Goal: Task Accomplishment & Management: Use online tool/utility

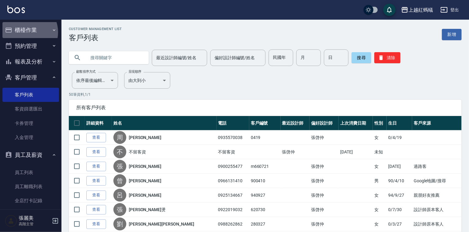
click at [25, 32] on button "櫃檯作業" at bounding box center [30, 30] width 57 height 16
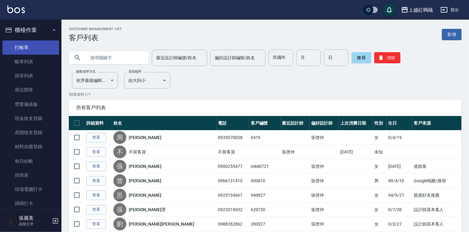
click at [24, 47] on link "打帳單" at bounding box center [30, 48] width 57 height 14
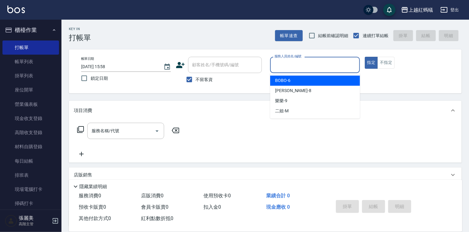
click at [300, 65] on input "服務人員姓名/編號" at bounding box center [315, 65] width 84 height 11
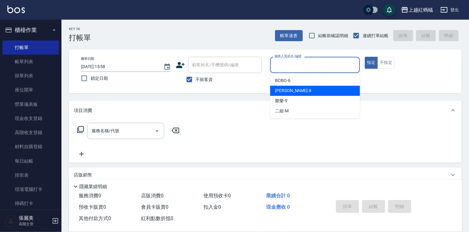
click at [299, 91] on div "[PERSON_NAME] -8" at bounding box center [315, 91] width 90 height 10
type input "[PERSON_NAME]-8"
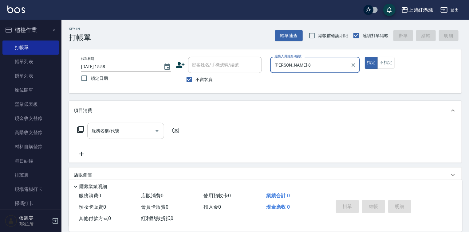
click at [121, 130] on input "服務名稱/代號" at bounding box center [121, 131] width 62 height 11
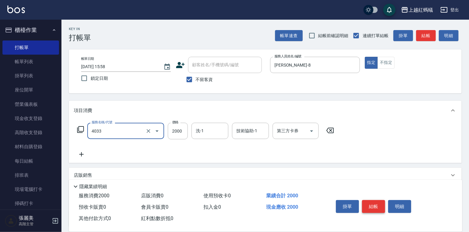
type input "創意挑染(長)(4033)"
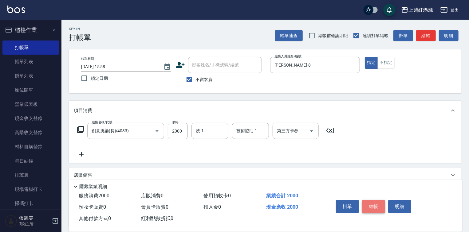
click at [368, 202] on button "結帳" at bounding box center [373, 206] width 23 height 13
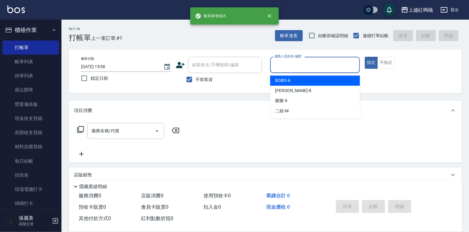
click at [306, 63] on input "服務人員姓名/編號" at bounding box center [315, 65] width 84 height 11
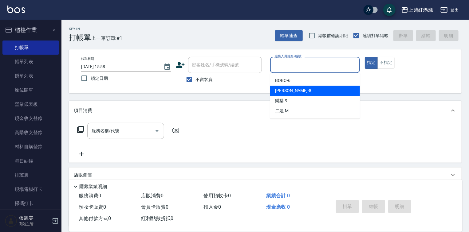
click at [300, 88] on div "[PERSON_NAME] -8" at bounding box center [315, 91] width 90 height 10
type input "[PERSON_NAME]-8"
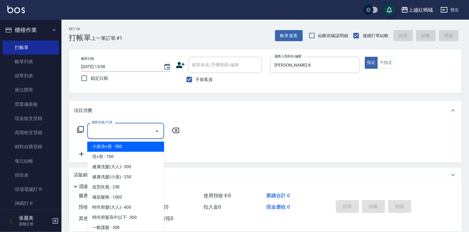
click at [118, 129] on input "服務名稱/代號" at bounding box center [121, 131] width 62 height 11
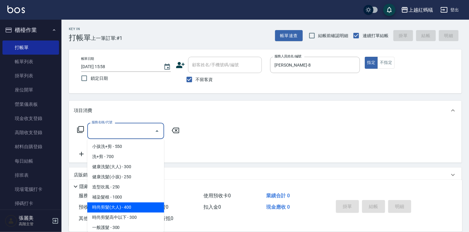
click at [143, 208] on span "時尚剪髮(大人) - 400" at bounding box center [125, 208] width 77 height 10
type input "時尚剪髮(大人)(301)"
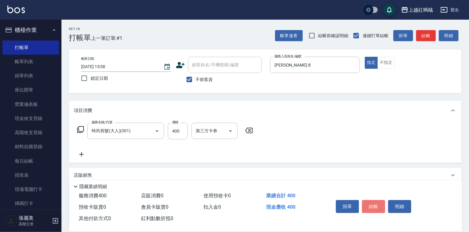
click at [380, 208] on button "結帳" at bounding box center [373, 206] width 23 height 13
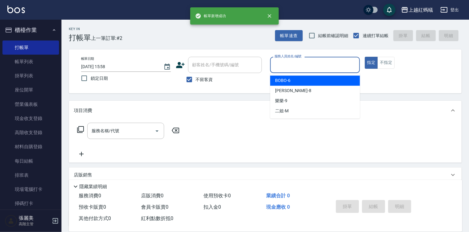
click at [302, 63] on input "服務人員姓名/編號" at bounding box center [315, 65] width 84 height 11
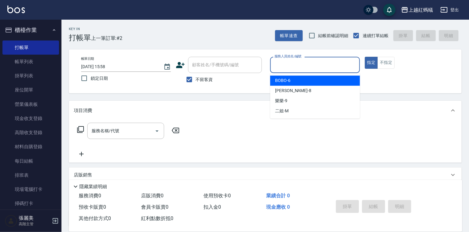
click at [307, 81] on div "BOBO -6" at bounding box center [315, 81] width 90 height 10
type input "BOBO-6"
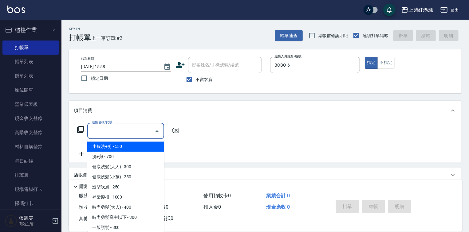
click at [114, 133] on input "服務名稱/代號" at bounding box center [121, 131] width 62 height 11
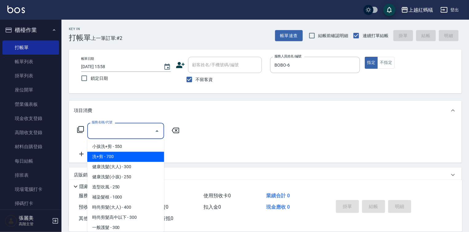
click at [147, 160] on span "洗+剪 - 700" at bounding box center [125, 157] width 77 height 10
type input "洗+剪(200)"
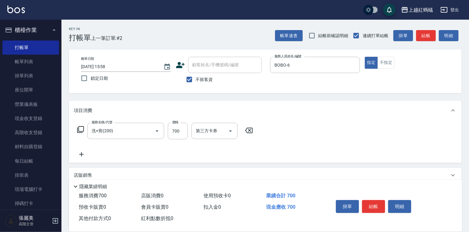
click at [248, 129] on icon at bounding box center [248, 130] width 15 height 7
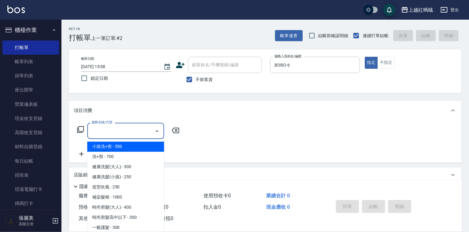
click at [135, 131] on input "服務名稱/代號" at bounding box center [121, 131] width 62 height 11
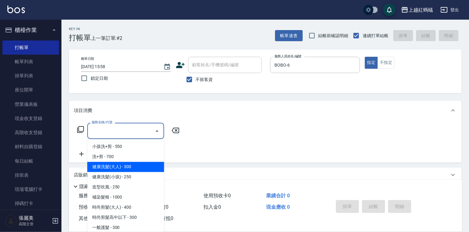
click at [115, 170] on span "健康洗髮(大人) - 300" at bounding box center [125, 167] width 77 height 10
type input "健康洗髮(大人)(201)"
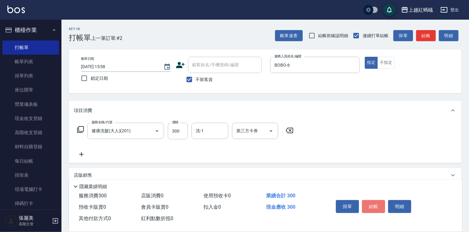
click at [378, 203] on button "結帳" at bounding box center [373, 206] width 23 height 13
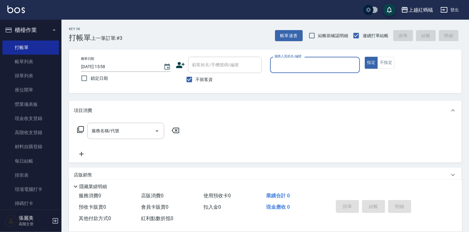
click at [275, 61] on input "服務人員姓名/編號" at bounding box center [315, 65] width 84 height 11
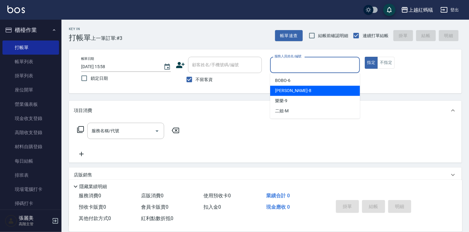
click at [288, 90] on div "[PERSON_NAME] -8" at bounding box center [315, 91] width 90 height 10
type input "[PERSON_NAME]-8"
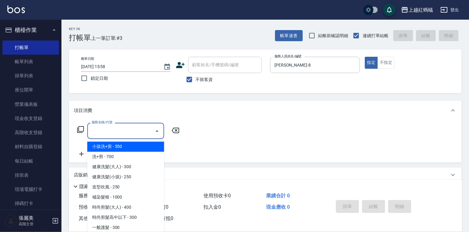
click at [125, 128] on input "服務名稱/代號" at bounding box center [121, 131] width 62 height 11
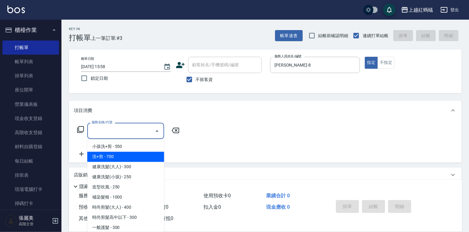
click at [109, 157] on span "洗+剪 - 700" at bounding box center [125, 157] width 77 height 10
type input "洗+剪(200)"
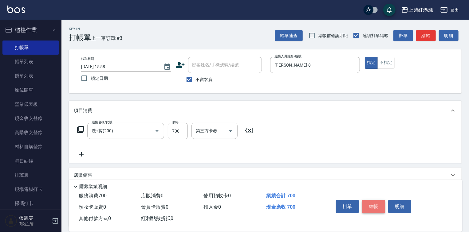
click at [375, 206] on button "結帳" at bounding box center [373, 206] width 23 height 13
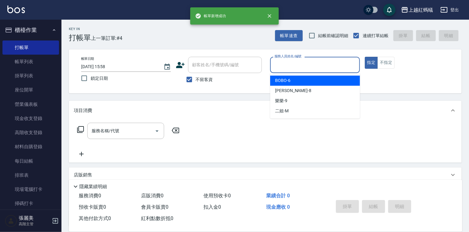
click at [307, 60] on input "服務人員姓名/編號" at bounding box center [315, 65] width 84 height 11
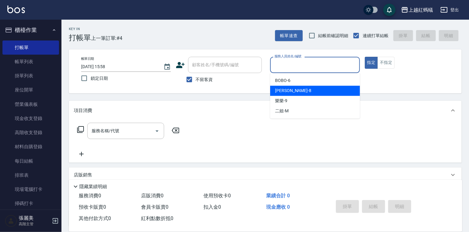
click at [294, 89] on div "[PERSON_NAME] -8" at bounding box center [315, 91] width 90 height 10
type input "[PERSON_NAME]-8"
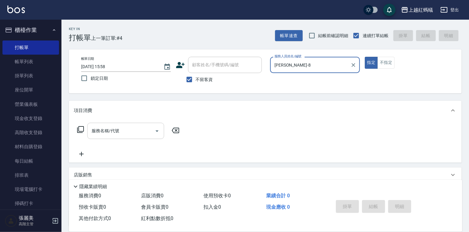
click at [123, 128] on input "服務名稱/代號" at bounding box center [121, 131] width 62 height 11
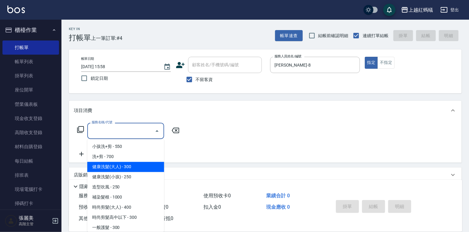
click at [146, 168] on span "健康洗髮(大人) - 300" at bounding box center [125, 167] width 77 height 10
type input "健康洗髮(大人)(201)"
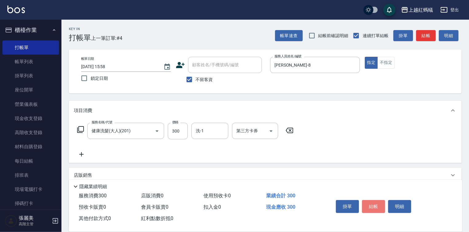
click at [370, 203] on button "結帳" at bounding box center [373, 206] width 23 height 13
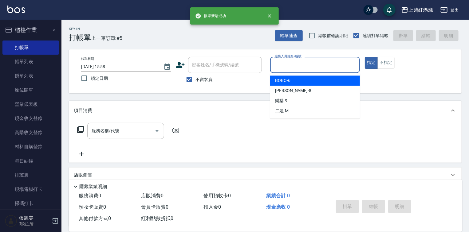
drag, startPoint x: 318, startPoint y: 66, endPoint x: 311, endPoint y: 76, distance: 11.6
click at [318, 66] on input "服務人員姓名/編號" at bounding box center [315, 65] width 84 height 11
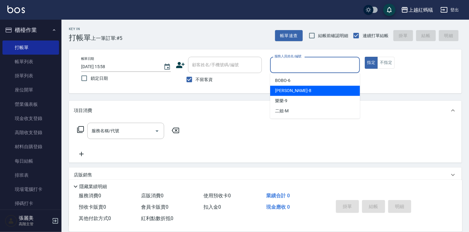
click at [300, 90] on div "[PERSON_NAME] -8" at bounding box center [315, 91] width 90 height 10
type input "[PERSON_NAME]-8"
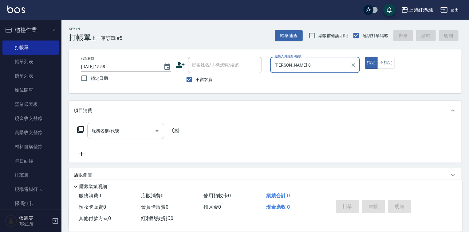
click at [141, 129] on input "服務名稱/代號" at bounding box center [121, 131] width 62 height 11
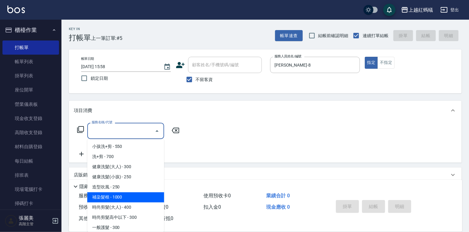
drag, startPoint x: 122, startPoint y: 198, endPoint x: 126, endPoint y: 199, distance: 4.4
click at [122, 198] on span "補染髮根 - 1000" at bounding box center [125, 198] width 77 height 10
type input "補染髮根(204)"
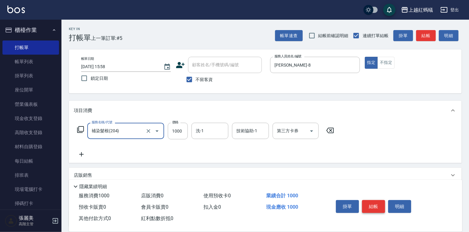
click at [381, 206] on button "結帳" at bounding box center [373, 206] width 23 height 13
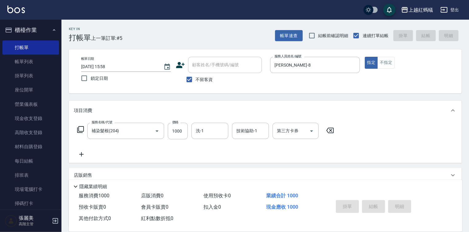
type input "[DATE] 15:59"
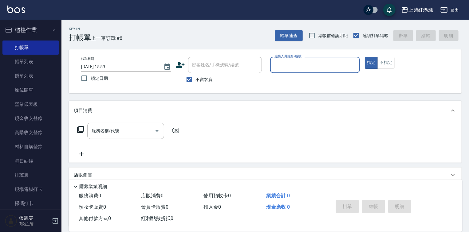
click at [311, 69] on input "服務人員姓名/編號" at bounding box center [315, 65] width 84 height 11
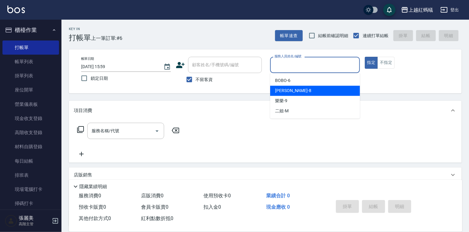
click at [300, 91] on div "[PERSON_NAME] -8" at bounding box center [315, 91] width 90 height 10
type input "[PERSON_NAME]-8"
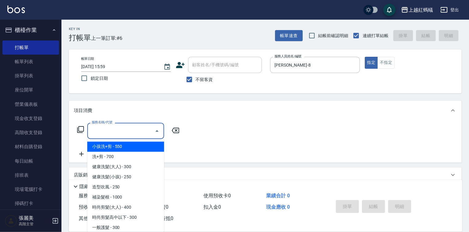
click at [132, 132] on input "服務名稱/代號" at bounding box center [121, 131] width 62 height 11
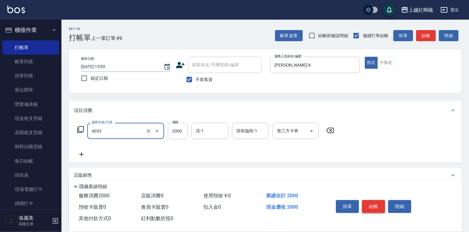
type input "創意挑染(長)(4033)"
drag, startPoint x: 370, startPoint y: 198, endPoint x: 363, endPoint y: 200, distance: 6.9
click at [370, 200] on button "結帳" at bounding box center [373, 206] width 23 height 13
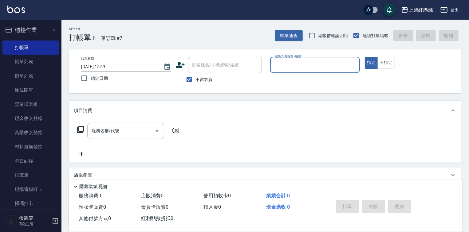
drag, startPoint x: 309, startPoint y: 59, endPoint x: 303, endPoint y: 71, distance: 13.6
click at [309, 61] on div "服務人員姓名/編號" at bounding box center [315, 65] width 90 height 16
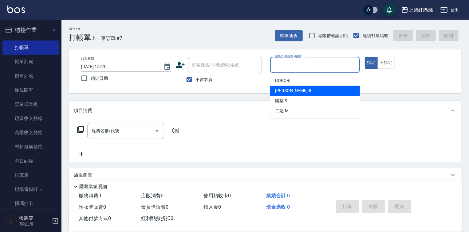
click at [297, 88] on div "[PERSON_NAME] -8" at bounding box center [315, 91] width 90 height 10
type input "[PERSON_NAME]-8"
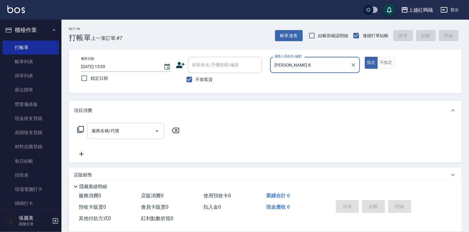
drag, startPoint x: 144, startPoint y: 125, endPoint x: 141, endPoint y: 137, distance: 12.2
click at [143, 127] on div "服務名稱/代號" at bounding box center [125, 131] width 77 height 16
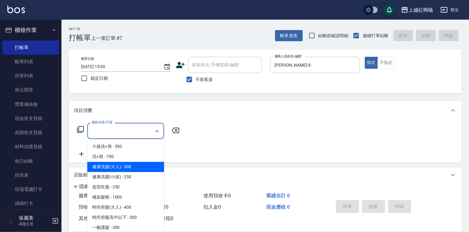
drag, startPoint x: 148, startPoint y: 168, endPoint x: 204, endPoint y: 197, distance: 63.1
click at [147, 168] on span "健康洗髮(大人) - 300" at bounding box center [125, 167] width 77 height 10
type input "健康洗髮(大人)(201)"
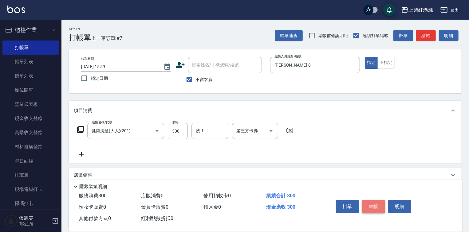
click at [368, 206] on button "結帳" at bounding box center [373, 206] width 23 height 13
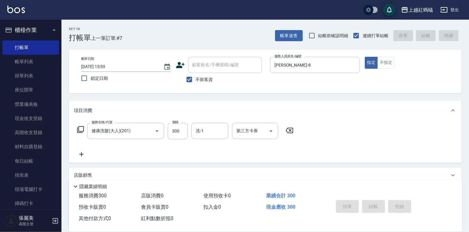
type input "[DATE] 16:00"
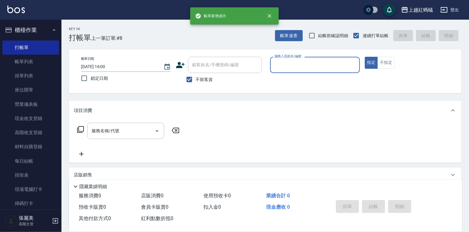
click at [291, 65] on input "服務人員姓名/編號" at bounding box center [315, 65] width 84 height 11
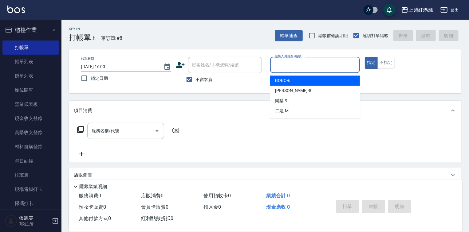
click at [316, 81] on div "BOBO -6" at bounding box center [315, 81] width 90 height 10
type input "BOBO-6"
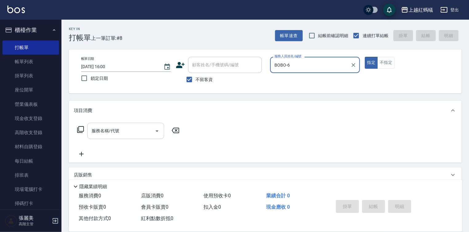
drag, startPoint x: 144, startPoint y: 132, endPoint x: 144, endPoint y: 136, distance: 4.3
click at [144, 134] on input "服務名稱/代號" at bounding box center [121, 131] width 62 height 11
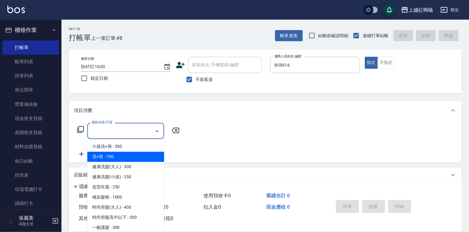
click at [139, 160] on span "洗+剪 - 700" at bounding box center [125, 157] width 77 height 10
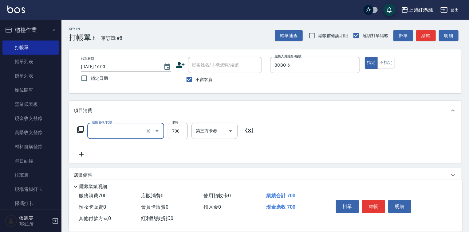
type input "洗+剪(200)"
click at [248, 130] on icon at bounding box center [248, 130] width 15 height 7
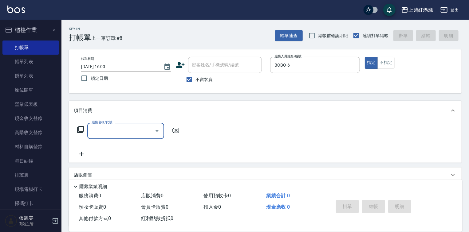
click at [120, 134] on input "服務名稱/代號" at bounding box center [121, 131] width 62 height 11
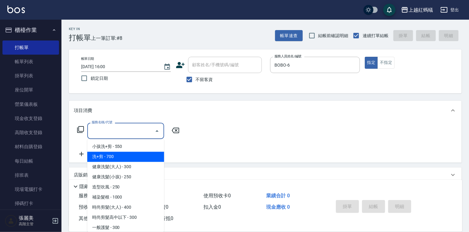
click at [139, 162] on span "洗+剪 - 700" at bounding box center [125, 157] width 77 height 10
type input "洗+剪(200)"
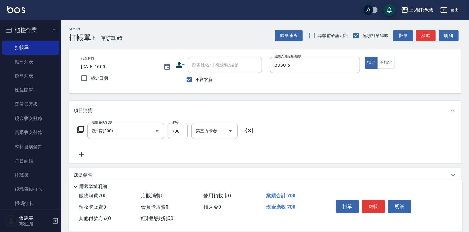
click at [249, 129] on icon at bounding box center [248, 130] width 15 height 7
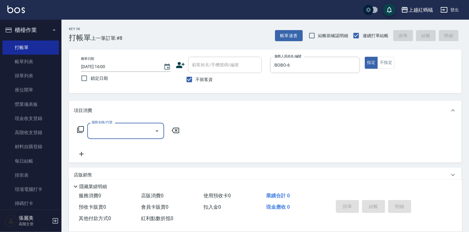
click at [115, 131] on input "服務名稱/代號" at bounding box center [121, 131] width 62 height 11
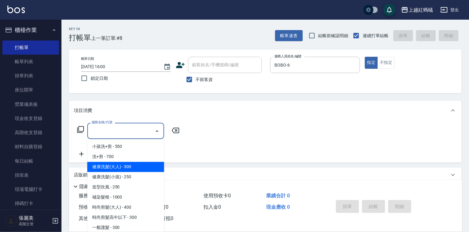
click at [135, 166] on span "健康洗髮(大人) - 300" at bounding box center [125, 167] width 77 height 10
type input "健康洗髮(大人)(201)"
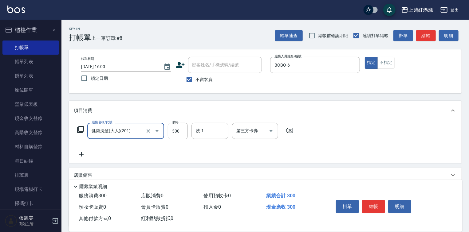
click at [378, 205] on button "結帳" at bounding box center [373, 206] width 23 height 13
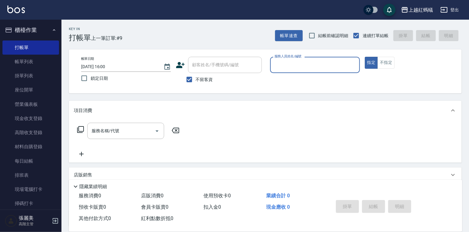
click at [326, 71] on div "服務人員姓名/編號" at bounding box center [315, 65] width 90 height 16
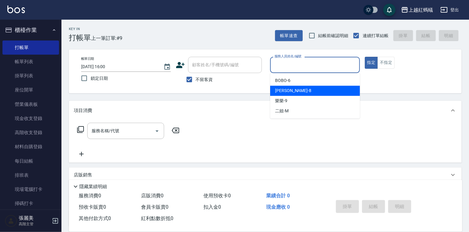
click at [286, 93] on span "[PERSON_NAME] -8" at bounding box center [293, 91] width 36 height 6
type input "[PERSON_NAME]-8"
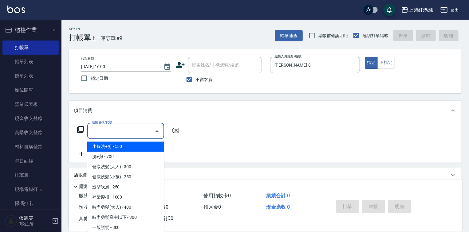
drag, startPoint x: 140, startPoint y: 131, endPoint x: 110, endPoint y: 154, distance: 37.6
click at [140, 131] on input "服務名稱/代號" at bounding box center [121, 131] width 62 height 11
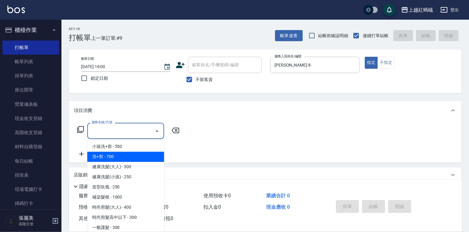
click at [108, 157] on span "洗+剪 - 700" at bounding box center [125, 157] width 77 height 10
type input "洗+剪(200)"
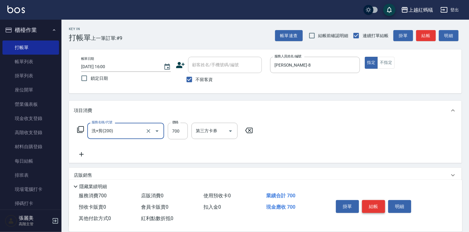
click at [372, 209] on button "結帳" at bounding box center [373, 206] width 23 height 13
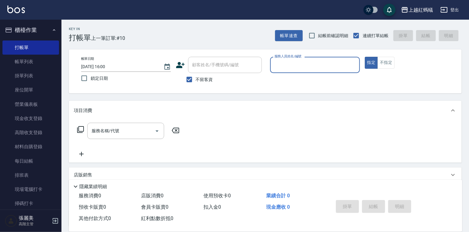
click at [308, 62] on input "服務人員姓名/編號" at bounding box center [315, 65] width 84 height 11
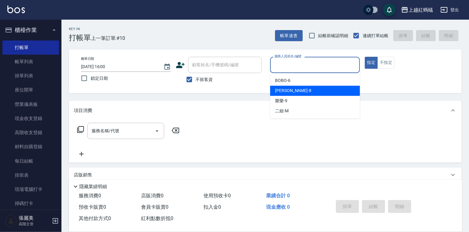
click at [306, 88] on div "[PERSON_NAME] -8" at bounding box center [315, 91] width 90 height 10
type input "[PERSON_NAME]-8"
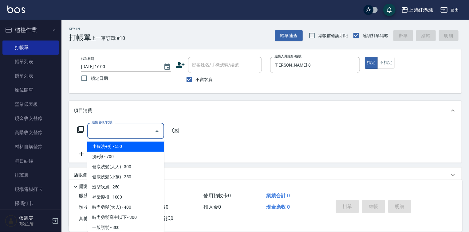
click at [138, 135] on input "服務名稱/代號" at bounding box center [121, 131] width 62 height 11
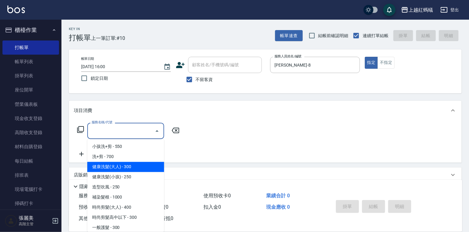
drag, startPoint x: 144, startPoint y: 169, endPoint x: 253, endPoint y: 193, distance: 110.9
click at [144, 170] on span "健康洗髮(大人) - 300" at bounding box center [125, 167] width 77 height 10
type input "健康洗髮(大人)(201)"
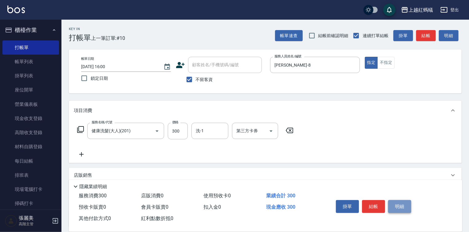
click at [388, 208] on button "明細" at bounding box center [399, 206] width 23 height 13
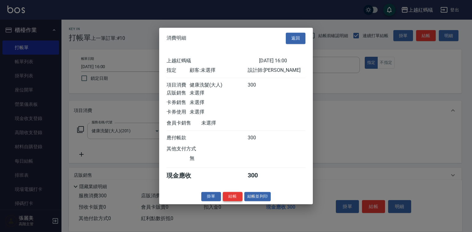
click at [238, 200] on button "結帳" at bounding box center [233, 197] width 20 height 10
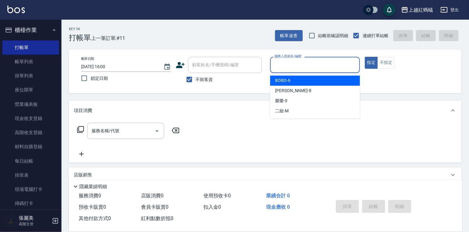
drag, startPoint x: 294, startPoint y: 66, endPoint x: 288, endPoint y: 104, distance: 38.8
click at [294, 66] on input "服務人員姓名/編號" at bounding box center [315, 65] width 84 height 11
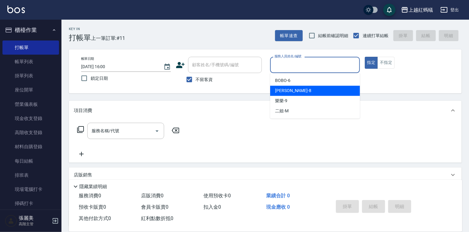
click at [290, 91] on div "[PERSON_NAME] -8" at bounding box center [315, 91] width 90 height 10
type input "[PERSON_NAME]-8"
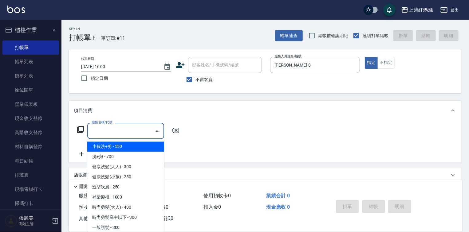
click at [148, 135] on input "服務名稱/代號" at bounding box center [121, 131] width 62 height 11
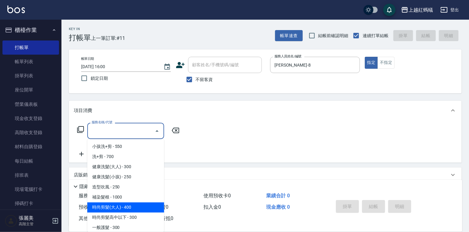
click at [146, 208] on span "時尚剪髮(大人) - 400" at bounding box center [125, 208] width 77 height 10
type input "時尚剪髮(大人)(301)"
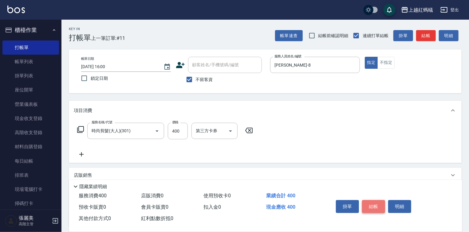
click at [374, 203] on button "結帳" at bounding box center [373, 206] width 23 height 13
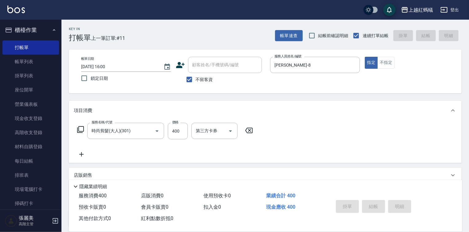
type input "[DATE] 16:01"
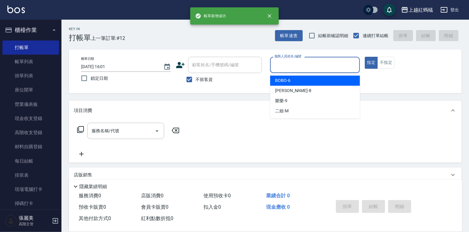
click at [324, 65] on input "服務人員姓名/編號" at bounding box center [315, 65] width 84 height 11
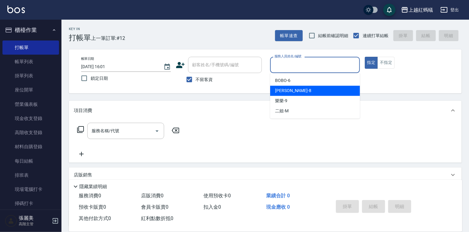
click at [312, 90] on div "[PERSON_NAME] -8" at bounding box center [315, 91] width 90 height 10
type input "[PERSON_NAME]-8"
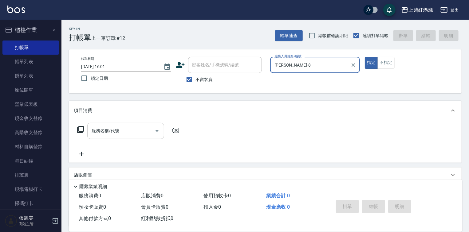
click at [136, 126] on input "服務名稱/代號" at bounding box center [121, 131] width 62 height 11
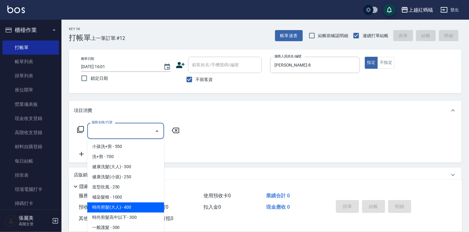
click at [144, 209] on span "時尚剪髮(大人) - 400" at bounding box center [125, 208] width 77 height 10
type input "時尚剪髮(大人)(301)"
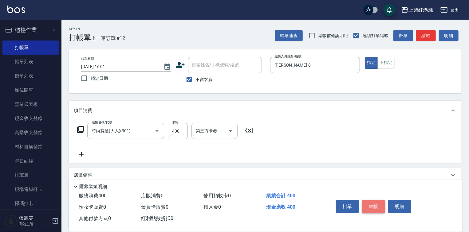
click at [374, 209] on button "結帳" at bounding box center [373, 206] width 23 height 13
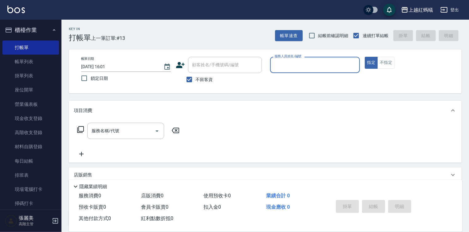
click at [308, 65] on input "服務人員姓名/編號" at bounding box center [315, 65] width 84 height 11
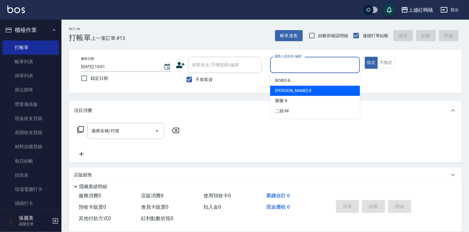
click at [307, 92] on div "[PERSON_NAME] -8" at bounding box center [315, 91] width 90 height 10
type input "[PERSON_NAME]-8"
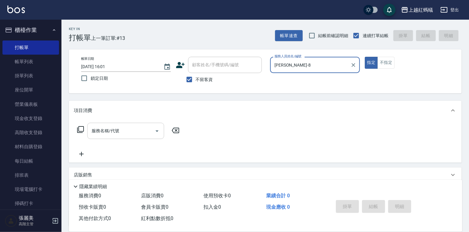
click at [135, 127] on input "服務名稱/代號" at bounding box center [121, 131] width 62 height 11
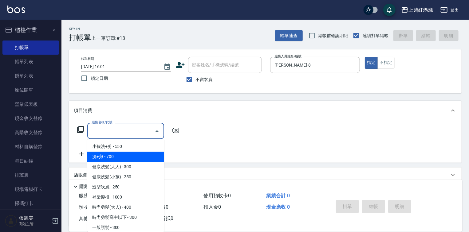
click at [103, 157] on span "洗+剪 - 700" at bounding box center [125, 157] width 77 height 10
type input "洗+剪(200)"
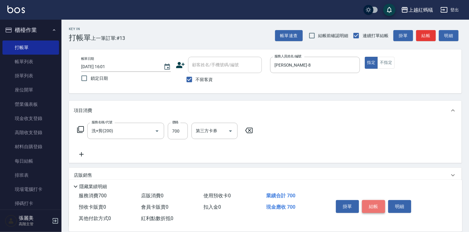
click at [376, 200] on button "結帳" at bounding box center [373, 206] width 23 height 13
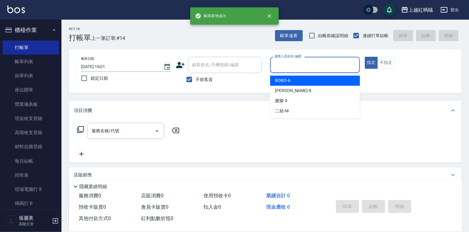
click at [311, 68] on input "服務人員姓名/編號" at bounding box center [315, 65] width 84 height 11
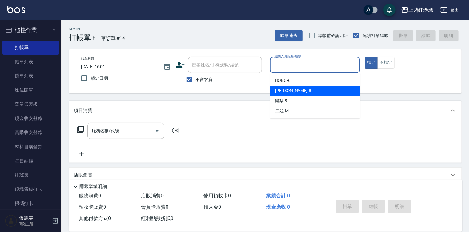
click at [293, 95] on div "[PERSON_NAME] -8" at bounding box center [315, 91] width 90 height 10
type input "[PERSON_NAME]-8"
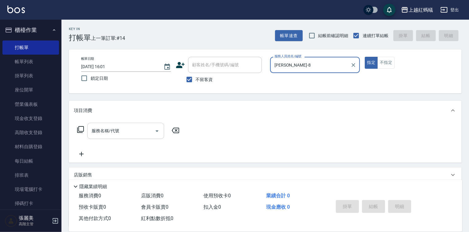
click at [139, 132] on input "服務名稱/代號" at bounding box center [121, 131] width 62 height 11
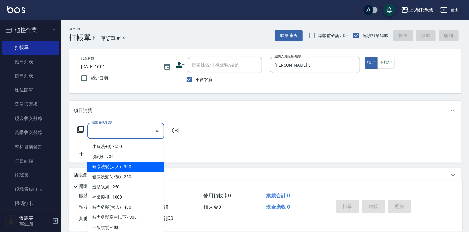
click at [142, 166] on span "健康洗髮(大人) - 300" at bounding box center [125, 167] width 77 height 10
type input "健康洗髮(大人)(201)"
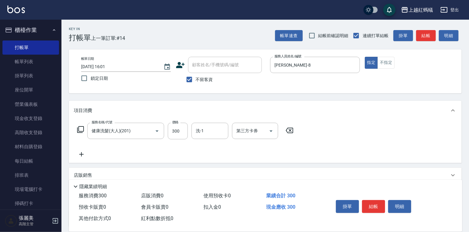
click at [369, 198] on div "掛單 結帳 明細" at bounding box center [373, 207] width 80 height 19
click at [375, 206] on button "結帳" at bounding box center [373, 206] width 23 height 13
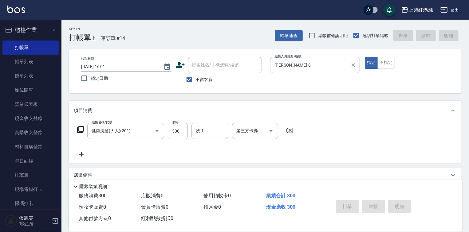
type input "[DATE] 16:02"
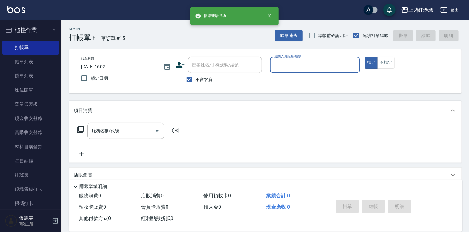
click at [290, 68] on input "服務人員姓名/編號" at bounding box center [315, 65] width 84 height 11
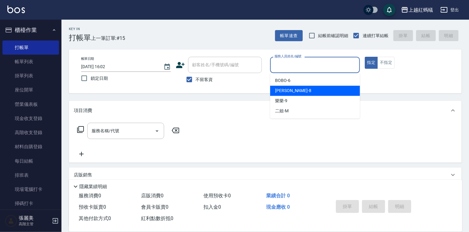
click at [290, 91] on div "[PERSON_NAME] -8" at bounding box center [315, 91] width 90 height 10
type input "[PERSON_NAME]-8"
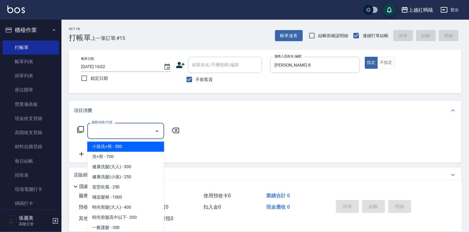
click at [135, 130] on input "服務名稱/代號" at bounding box center [121, 131] width 62 height 11
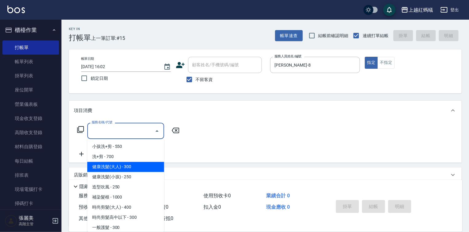
click at [144, 165] on span "健康洗髮(大人) - 300" at bounding box center [125, 167] width 77 height 10
type input "健康洗髮(大人)(201)"
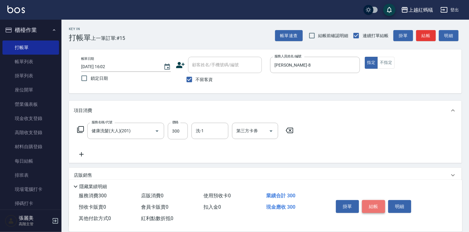
click at [367, 204] on button "結帳" at bounding box center [373, 206] width 23 height 13
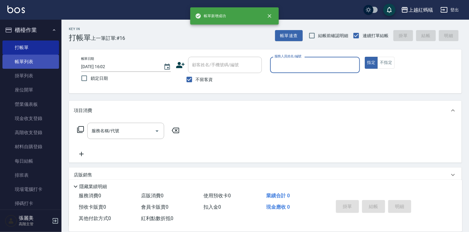
click at [33, 62] on link "帳單列表" at bounding box center [30, 62] width 57 height 14
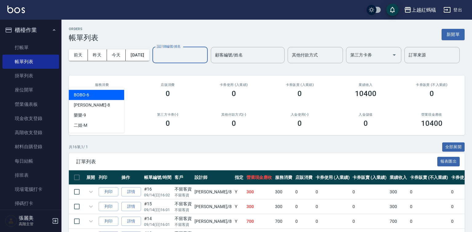
click at [155, 61] on input "設計師編號/姓名" at bounding box center [180, 55] width 50 height 11
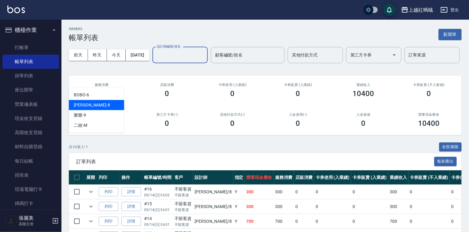
click at [103, 104] on div "[PERSON_NAME] -8" at bounding box center [96, 105] width 55 height 10
type input "[PERSON_NAME]-8"
